Goal: Task Accomplishment & Management: Manage account settings

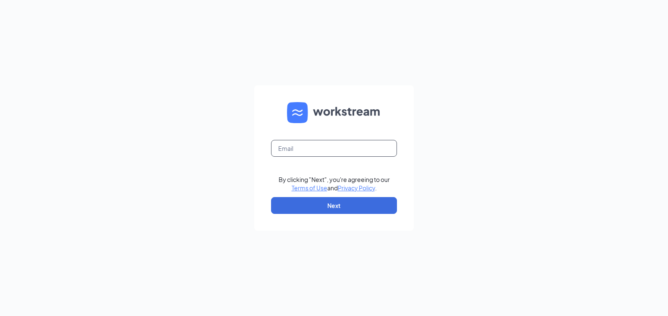
click at [329, 152] on input "text" at bounding box center [334, 148] width 126 height 17
type input "5"
type input "[EMAIL_ADDRESS][DOMAIN_NAME]"
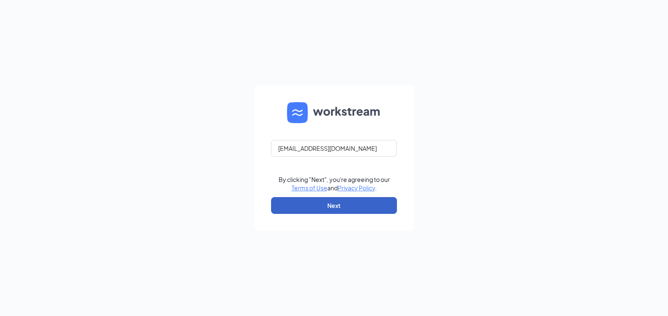
click at [324, 204] on button "Next" at bounding box center [334, 205] width 126 height 17
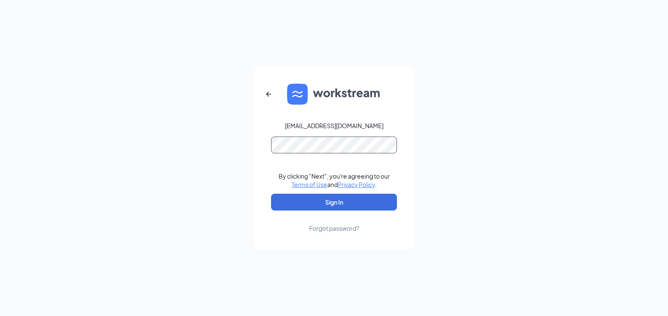
click at [271, 193] on button "Sign In" at bounding box center [334, 201] width 126 height 17
click at [329, 196] on button "Sign In" at bounding box center [334, 201] width 126 height 17
click at [89, 178] on div "[EMAIL_ADDRESS][DOMAIN_NAME] Credential mismatches. By clicking "Next", you're …" at bounding box center [334, 158] width 668 height 316
click at [271, 193] on button "Sign In" at bounding box center [334, 201] width 126 height 17
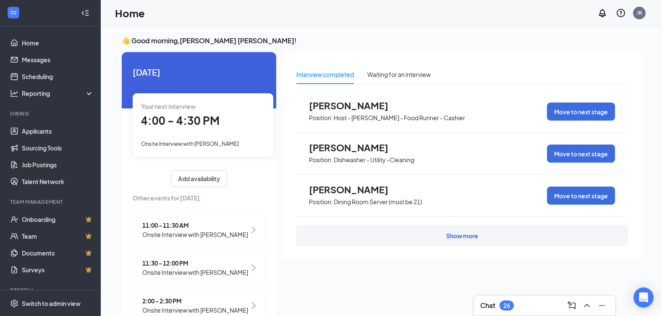
click at [212, 140] on span "Onsite Interview with [PERSON_NAME]" at bounding box center [190, 143] width 98 height 7
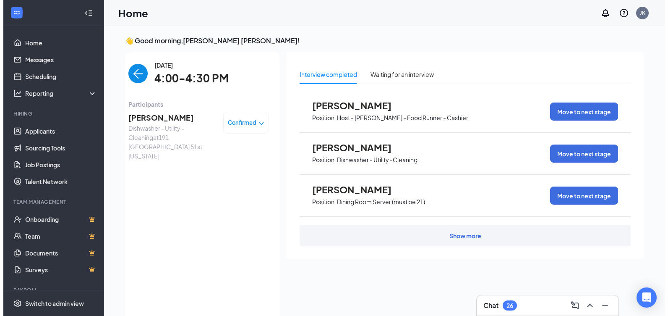
scroll to position [3, 0]
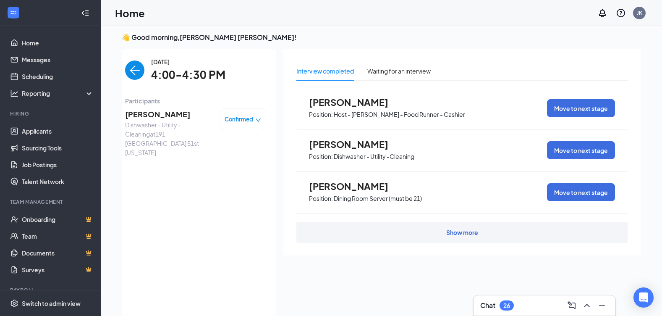
click at [138, 120] on span "[PERSON_NAME]" at bounding box center [169, 114] width 88 height 12
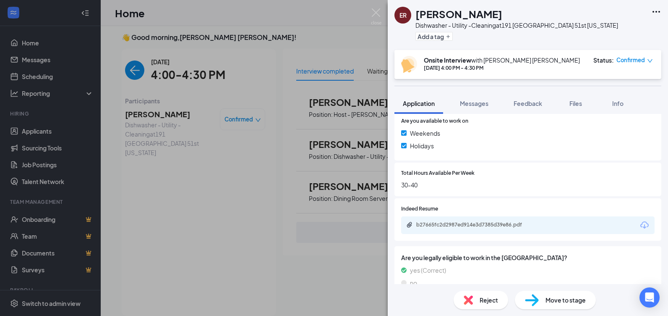
scroll to position [324, 0]
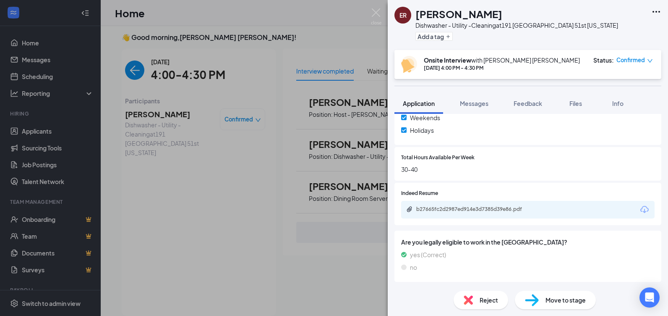
click at [466, 214] on div "b27665fc2d2987ed914e3d7385d39e86.pdf" at bounding box center [527, 210] width 253 height 18
click at [462, 210] on div "b27665fc2d2987ed914e3d7385d39e86.pdf" at bounding box center [475, 209] width 118 height 7
